Goal: Check status: Check status

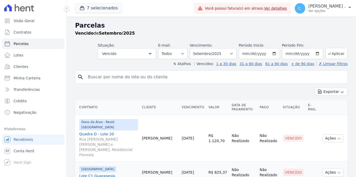
select select
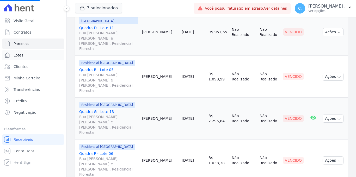
select select
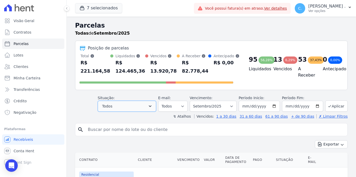
click at [148, 105] on button "Todos" at bounding box center [127, 106] width 58 height 11
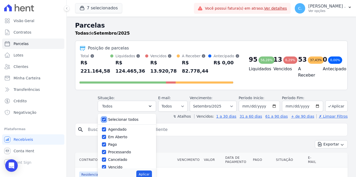
click at [105, 120] on input "Selecionar todos" at bounding box center [104, 120] width 4 height 4
checkbox input "false"
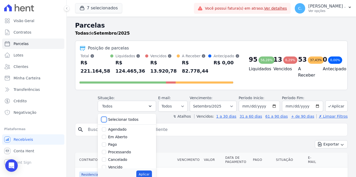
checkbox input "false"
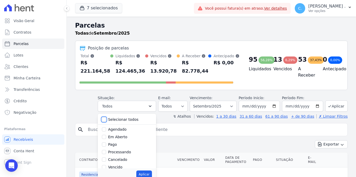
checkbox input "false"
click at [106, 168] on input "Vencido" at bounding box center [104, 167] width 4 height 4
checkbox input "true"
click at [154, 173] on div "Aplicar" at bounding box center [127, 175] width 58 height 12
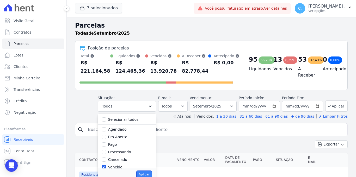
click at [152, 173] on button "Aplicar" at bounding box center [143, 175] width 15 height 8
select select "overdue"
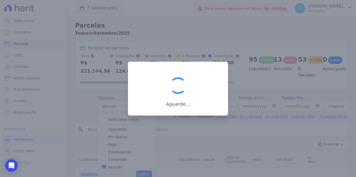
scroll to position [8, 0]
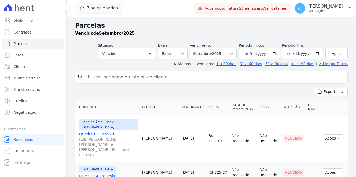
select select
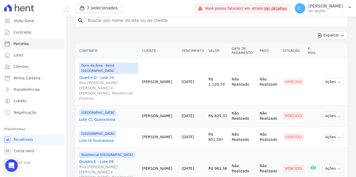
scroll to position [36, 0]
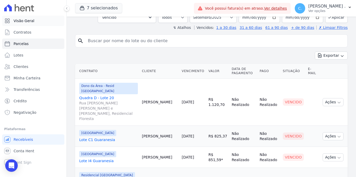
click at [38, 22] on link "Visão Geral" at bounding box center [33, 21] width 62 height 10
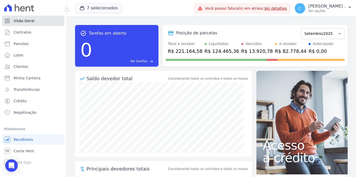
click at [39, 22] on link "Visão Geral" at bounding box center [33, 21] width 62 height 10
